Goal: Information Seeking & Learning: Learn about a topic

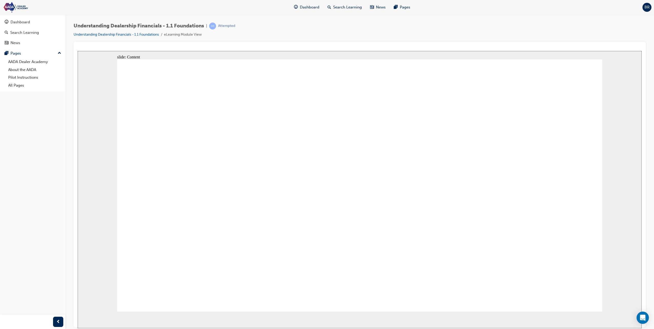
click at [186, 8] on div "Dashboard Search Learning News Pages BR" at bounding box center [327, 7] width 654 height 15
drag, startPoint x: 187, startPoint y: 151, endPoint x: 303, endPoint y: 188, distance: 121.9
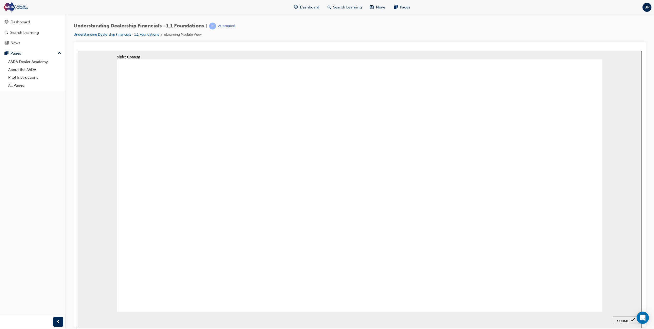
drag, startPoint x: 201, startPoint y: 173, endPoint x: 227, endPoint y: 170, distance: 26.4
drag, startPoint x: 216, startPoint y: 201, endPoint x: 317, endPoint y: 270, distance: 122.7
drag, startPoint x: 177, startPoint y: 270, endPoint x: 179, endPoint y: 236, distance: 33.9
drag, startPoint x: 187, startPoint y: 211, endPoint x: 316, endPoint y: 151, distance: 142.7
drag, startPoint x: 206, startPoint y: 172, endPoint x: 300, endPoint y: 175, distance: 93.9
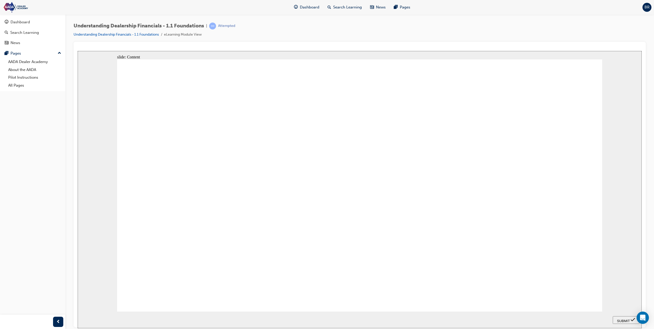
drag, startPoint x: 181, startPoint y: 265, endPoint x: 180, endPoint y: 273, distance: 8.0
drag, startPoint x: 290, startPoint y: 229, endPoint x: 206, endPoint y: 283, distance: 100.1
drag, startPoint x: 214, startPoint y: 250, endPoint x: 322, endPoint y: 211, distance: 114.8
drag, startPoint x: 205, startPoint y: 279, endPoint x: 297, endPoint y: 233, distance: 102.4
drag, startPoint x: 209, startPoint y: 237, endPoint x: 310, endPoint y: 252, distance: 102.2
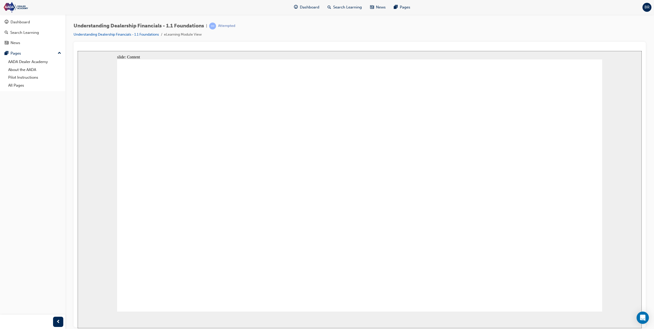
drag, startPoint x: 362, startPoint y: 249, endPoint x: 362, endPoint y: 256, distance: 7.4
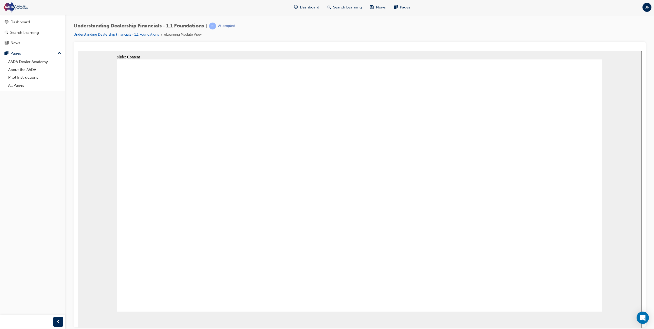
click at [140, 0] on div "Dashboard Search Learning News Pages BR" at bounding box center [327, 7] width 654 height 15
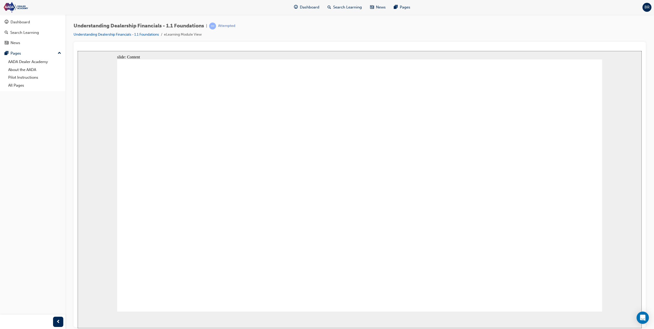
drag, startPoint x: 402, startPoint y: 156, endPoint x: 409, endPoint y: 158, distance: 6.7
